Goal: Task Accomplishment & Management: Manage account settings

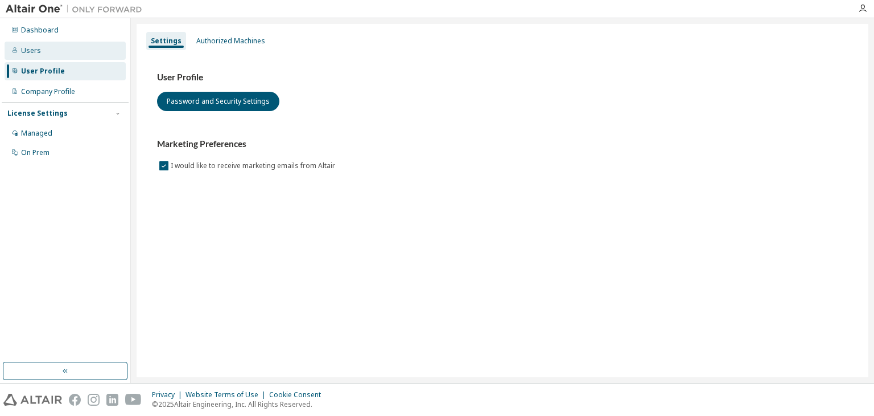
click at [93, 49] on div "Users" at bounding box center [65, 51] width 121 height 18
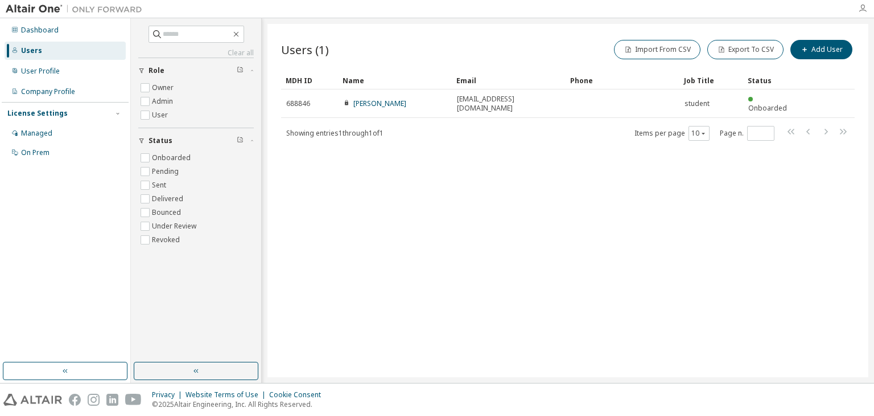
click at [860, 13] on icon "button" at bounding box center [862, 8] width 9 height 9
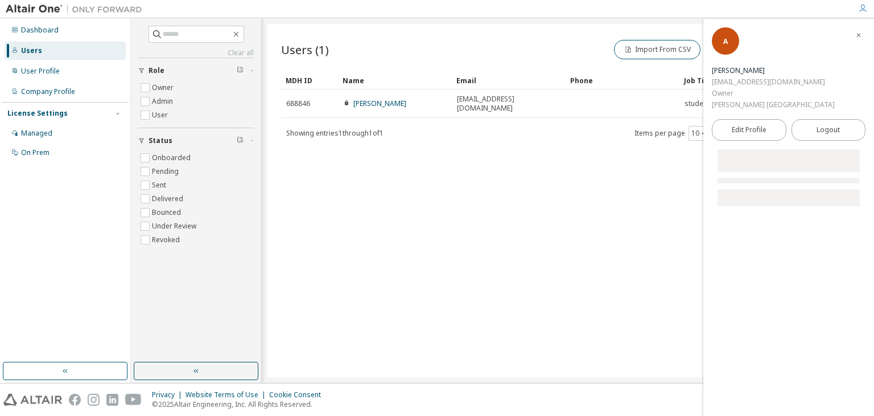
click at [768, 71] on div "[PERSON_NAME]" at bounding box center [773, 70] width 123 height 11
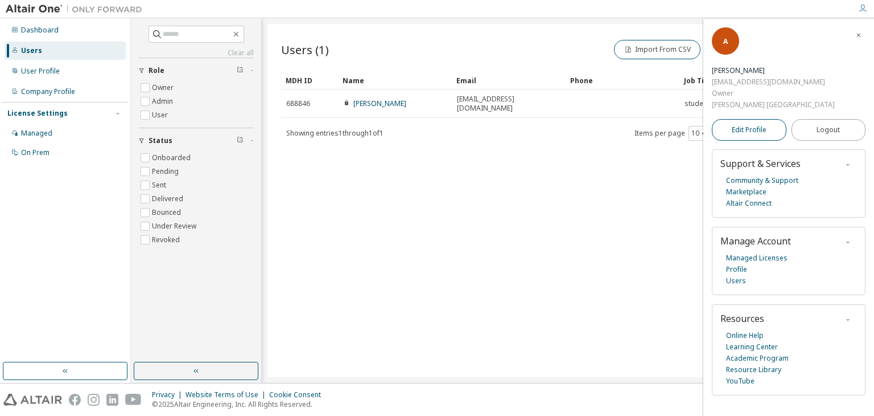
click at [741, 126] on span "Edit Profile" at bounding box center [749, 129] width 35 height 9
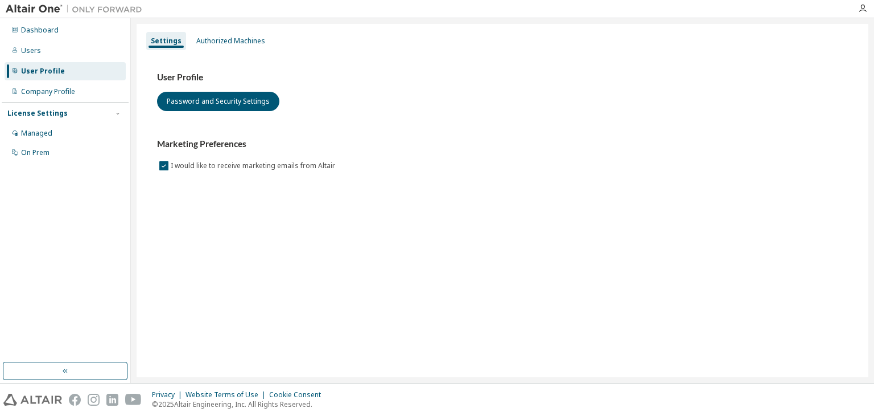
click at [854, 10] on div at bounding box center [863, 8] width 23 height 9
click at [858, 10] on div at bounding box center [863, 8] width 23 height 9
click at [865, 10] on icon "button" at bounding box center [862, 8] width 9 height 9
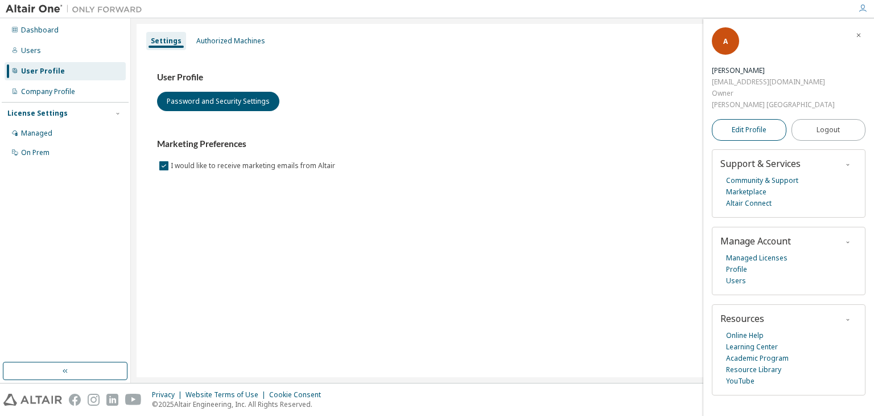
click at [751, 135] on link "Edit Profile" at bounding box center [749, 130] width 75 height 22
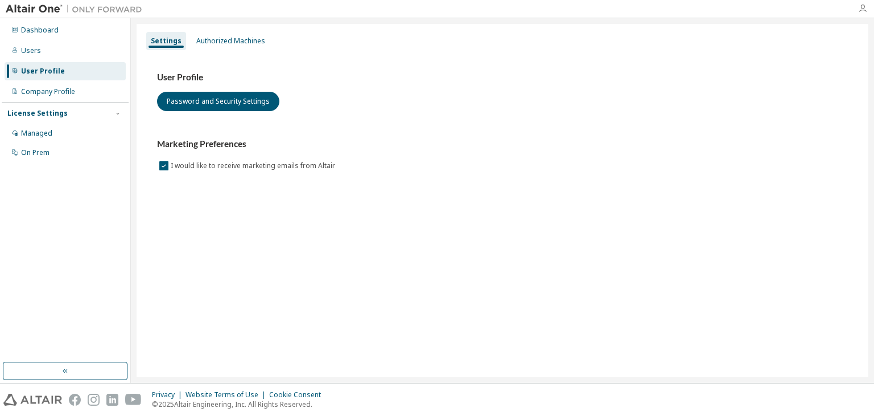
click at [867, 7] on icon "button" at bounding box center [862, 8] width 9 height 9
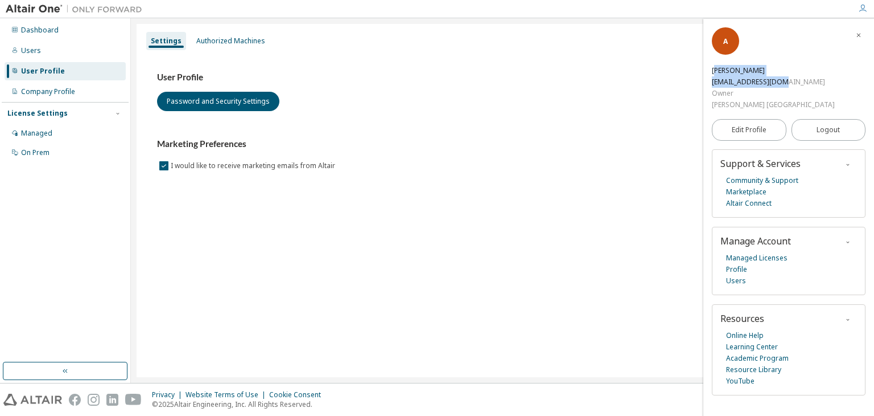
drag, startPoint x: 718, startPoint y: 71, endPoint x: 794, endPoint y: 76, distance: 76.4
click at [794, 76] on div "AGALYA Thanigasalam agalyat16@gmail.com Owner Sri Manakula VInayagar Engineerin…" at bounding box center [773, 88] width 123 height 46
click at [742, 126] on span "Edit Profile" at bounding box center [749, 129] width 35 height 9
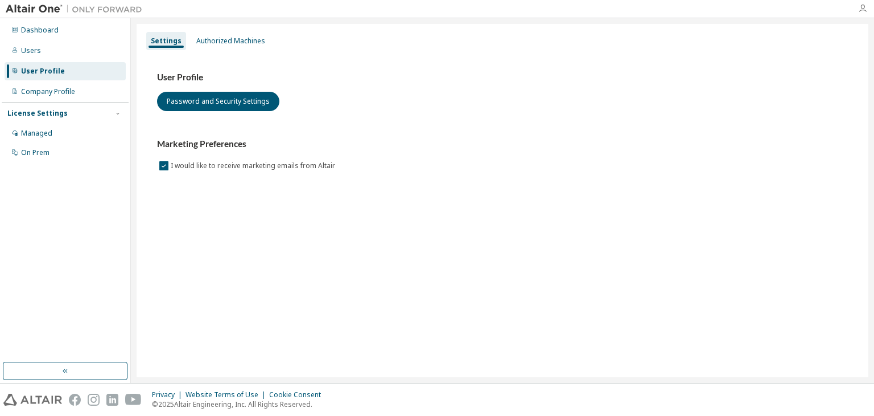
click at [861, 11] on icon "button" at bounding box center [862, 8] width 9 height 9
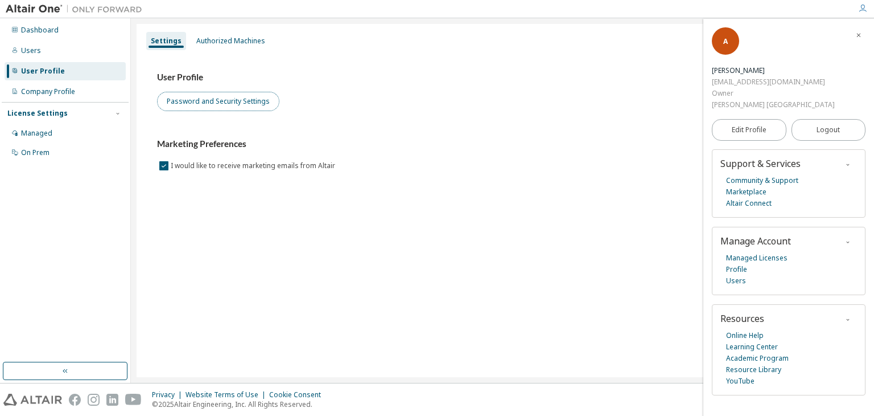
click at [221, 108] on button "Password and Security Settings" at bounding box center [218, 101] width 122 height 19
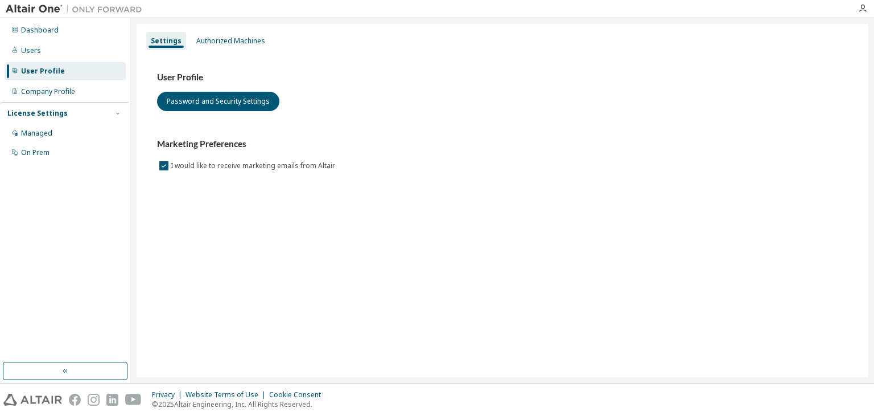
drag, startPoint x: 862, startPoint y: 0, endPoint x: 582, endPoint y: 142, distance: 314.2
click at [582, 142] on h3 "Marketing Preferences" at bounding box center [502, 143] width 691 height 11
click at [857, 9] on div at bounding box center [863, 8] width 23 height 9
click at [862, 9] on icon "button" at bounding box center [862, 8] width 9 height 9
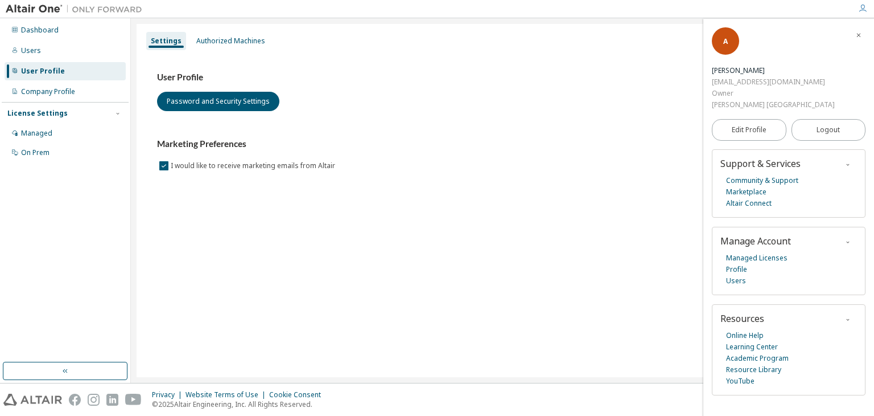
click at [742, 73] on div "[PERSON_NAME]" at bounding box center [773, 70] width 123 height 11
